Goal: Find specific page/section

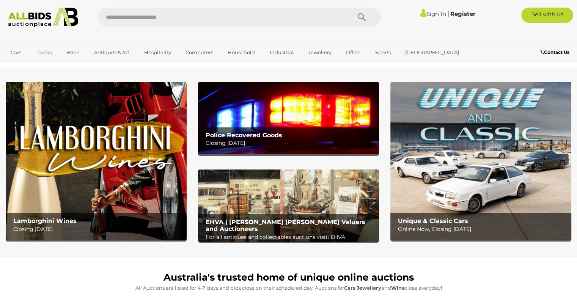
click at [191, 36] on div at bounding box center [288, 36] width 577 height 15
click at [197, 32] on div at bounding box center [288, 36] width 577 height 15
click at [197, 31] on div at bounding box center [288, 31] width 573 height 0
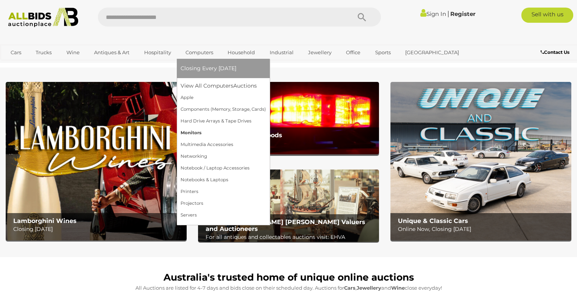
click at [185, 136] on link "Monitors" at bounding box center [223, 133] width 85 height 12
